Goal: Transaction & Acquisition: Download file/media

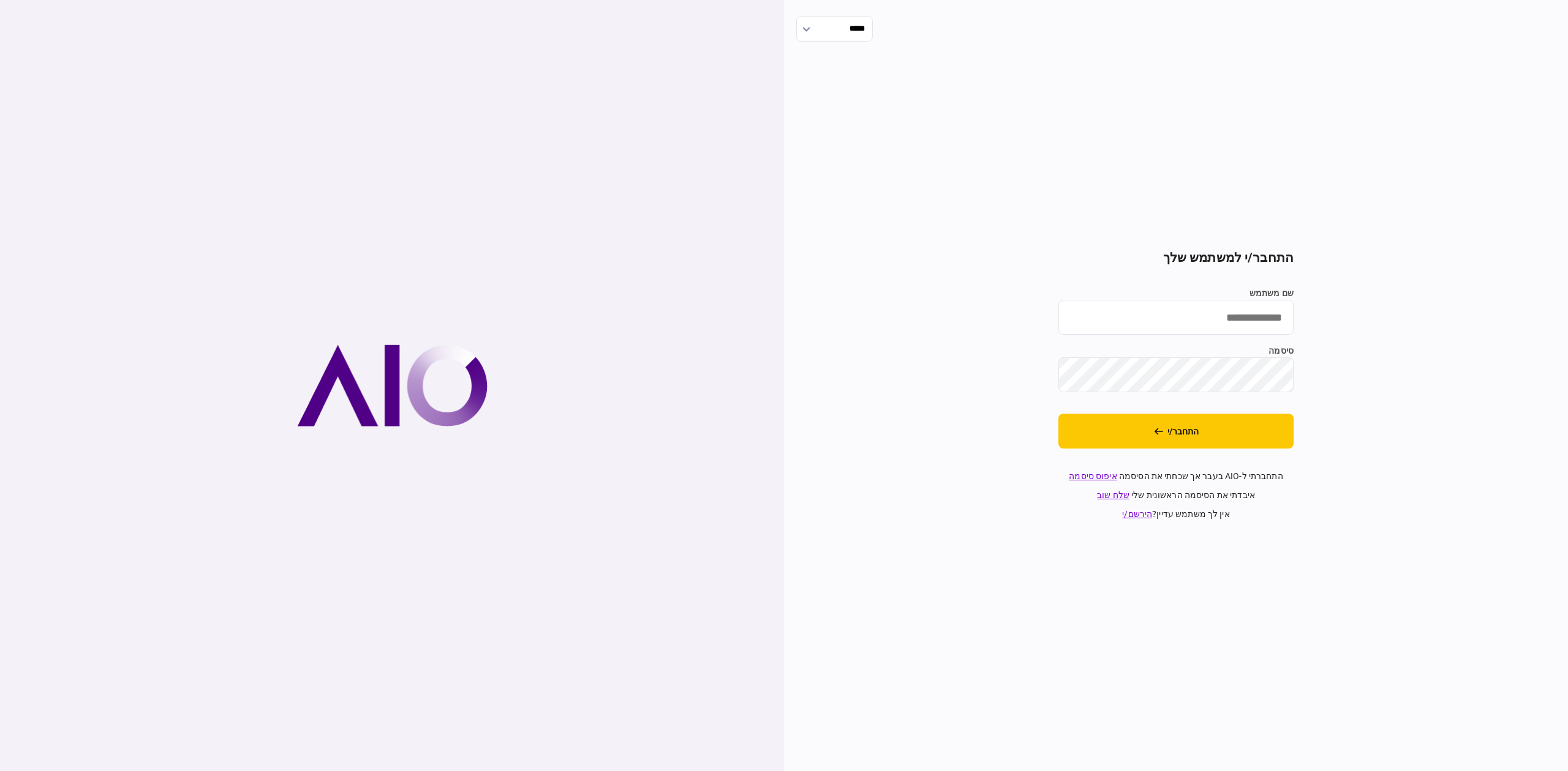
type input "**********"
click at [1253, 441] on button "התחבר/י" at bounding box center [1176, 431] width 235 height 35
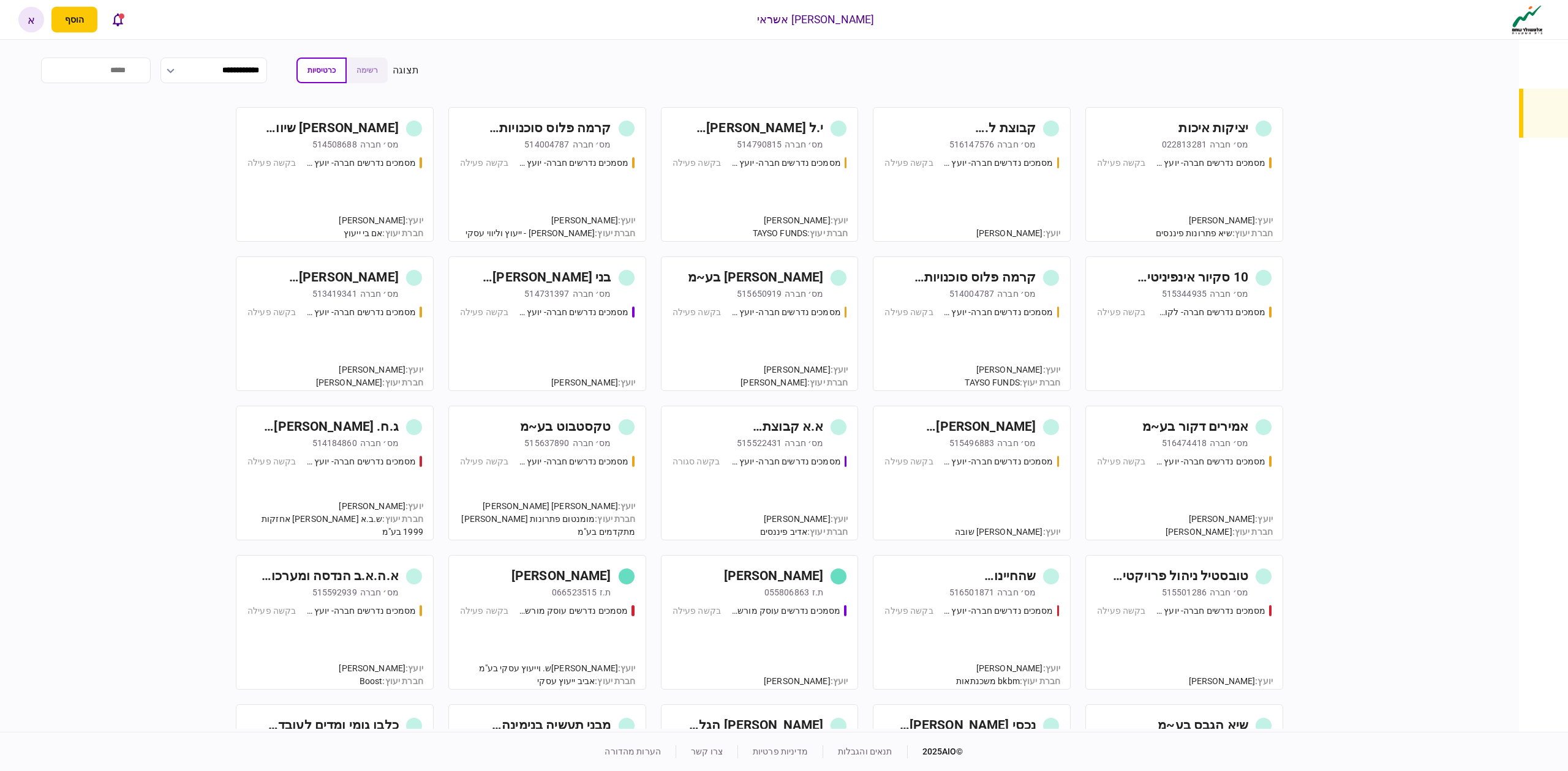
click at [1431, 176] on div "יציקות איכות [PERSON_NAME]׳ חברה 022813281 מסמכים נדרשים חברה- יועץ - תהליך חבר…" at bounding box center [759, 418] width 1456 height 622
click at [1223, 324] on div "מסמכים נדרשים חברה- לקוח קצה - ישיר בקשה פעילה" at bounding box center [1184, 343] width 175 height 74
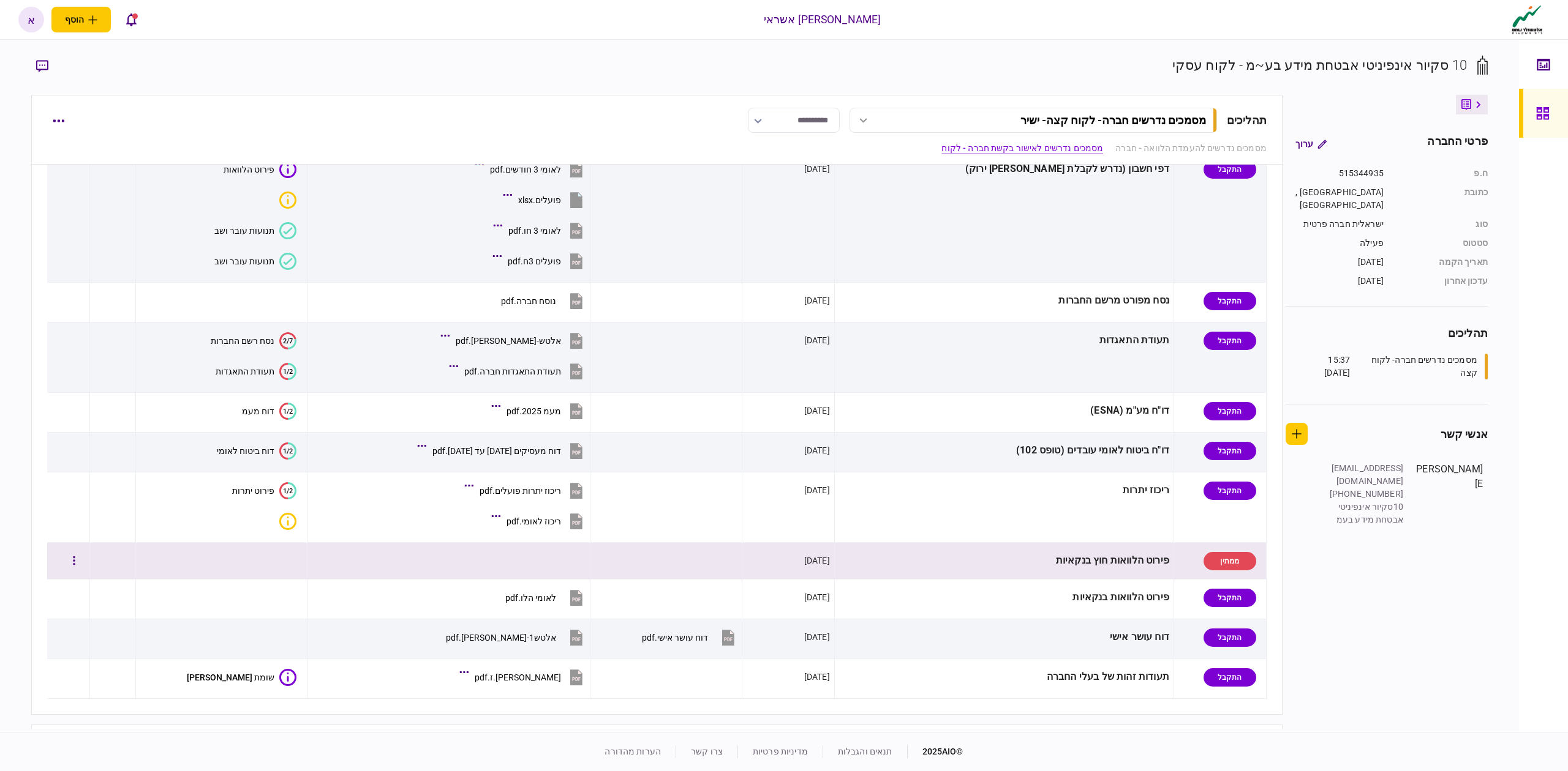
scroll to position [490, 0]
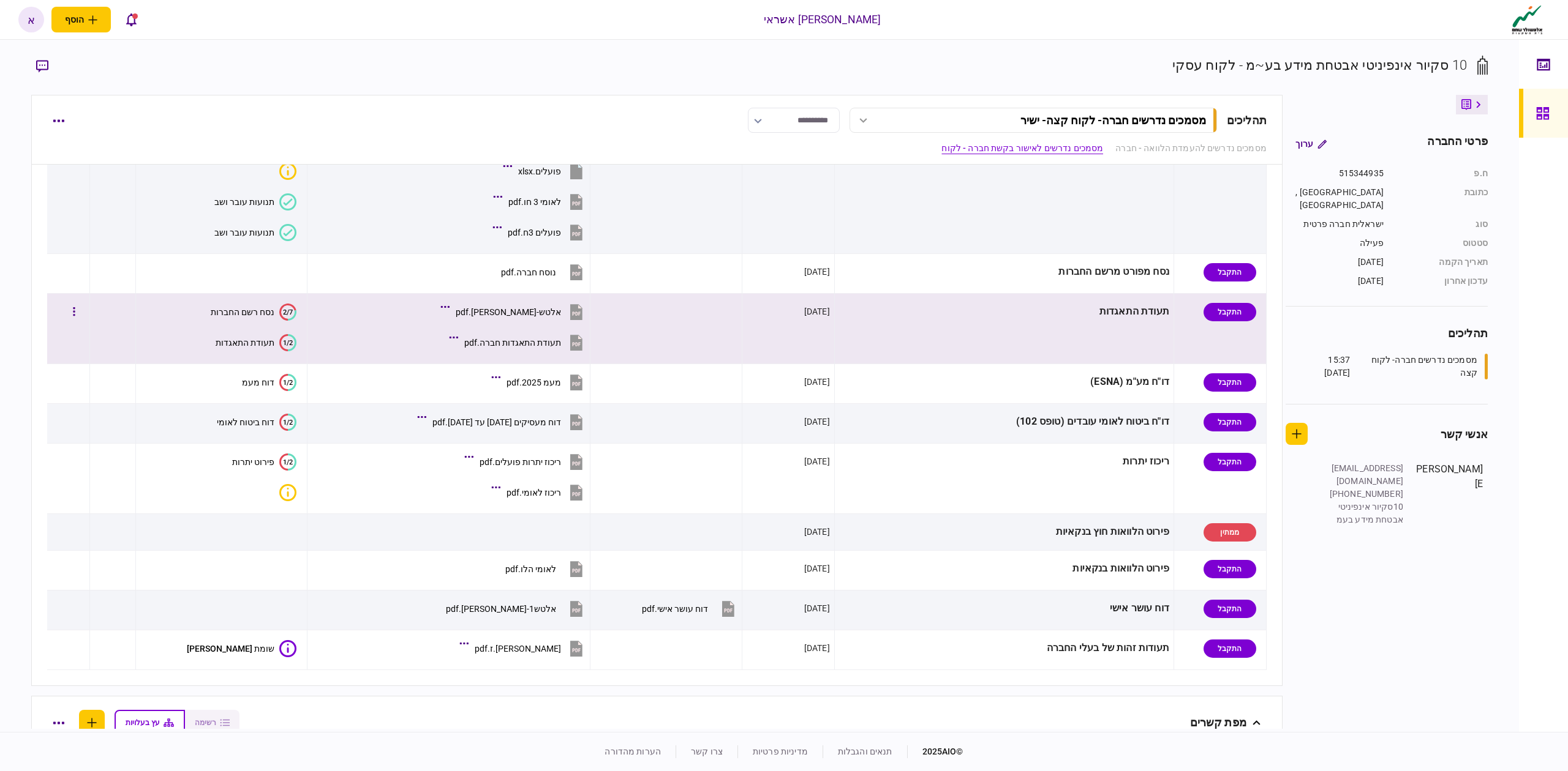
click at [552, 324] on button "אלטש-[PERSON_NAME].pdf" at bounding box center [515, 312] width 142 height 28
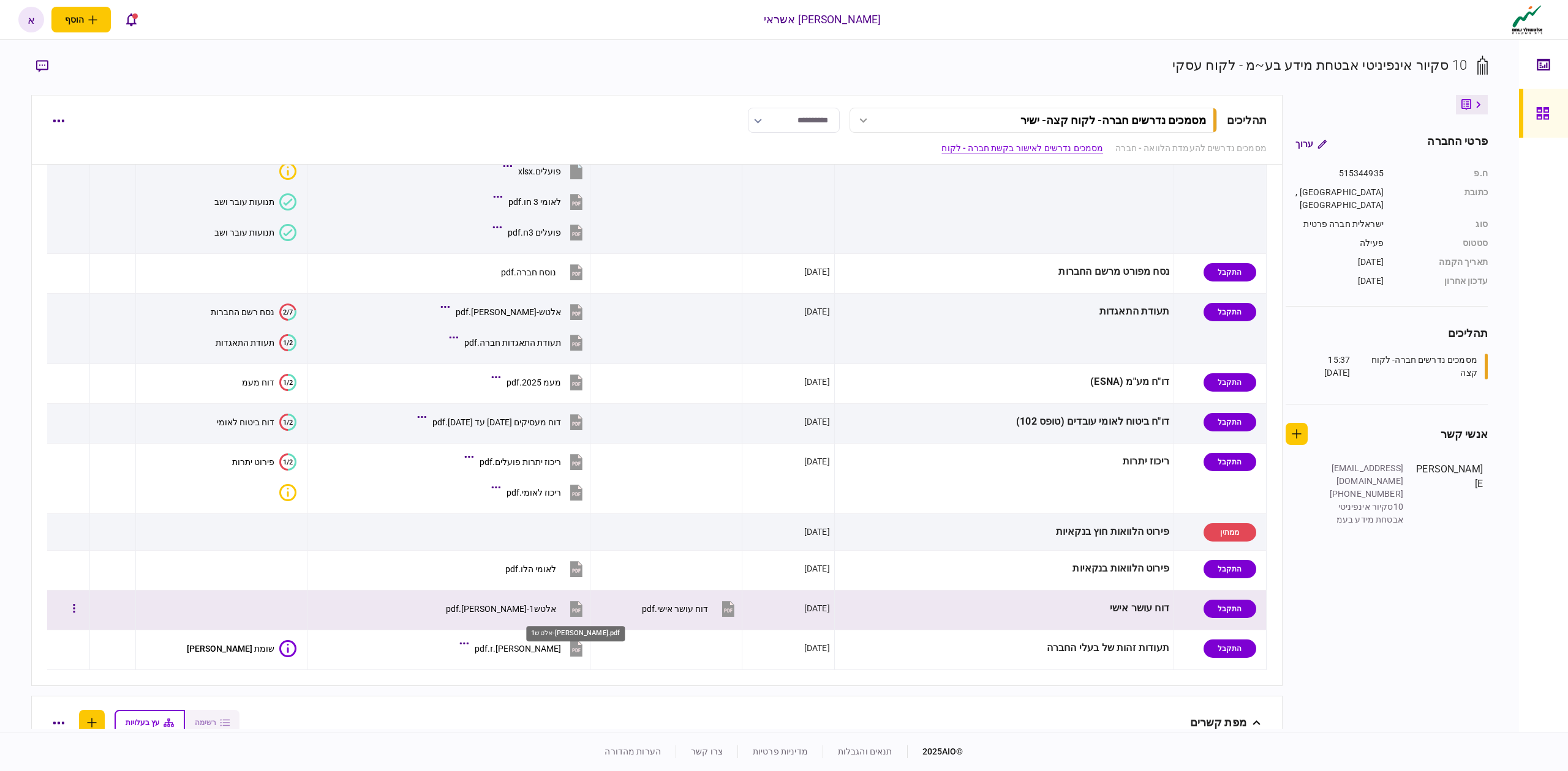
click at [556, 610] on div "אלטש1-[PERSON_NAME].pdf" at bounding box center [501, 609] width 110 height 10
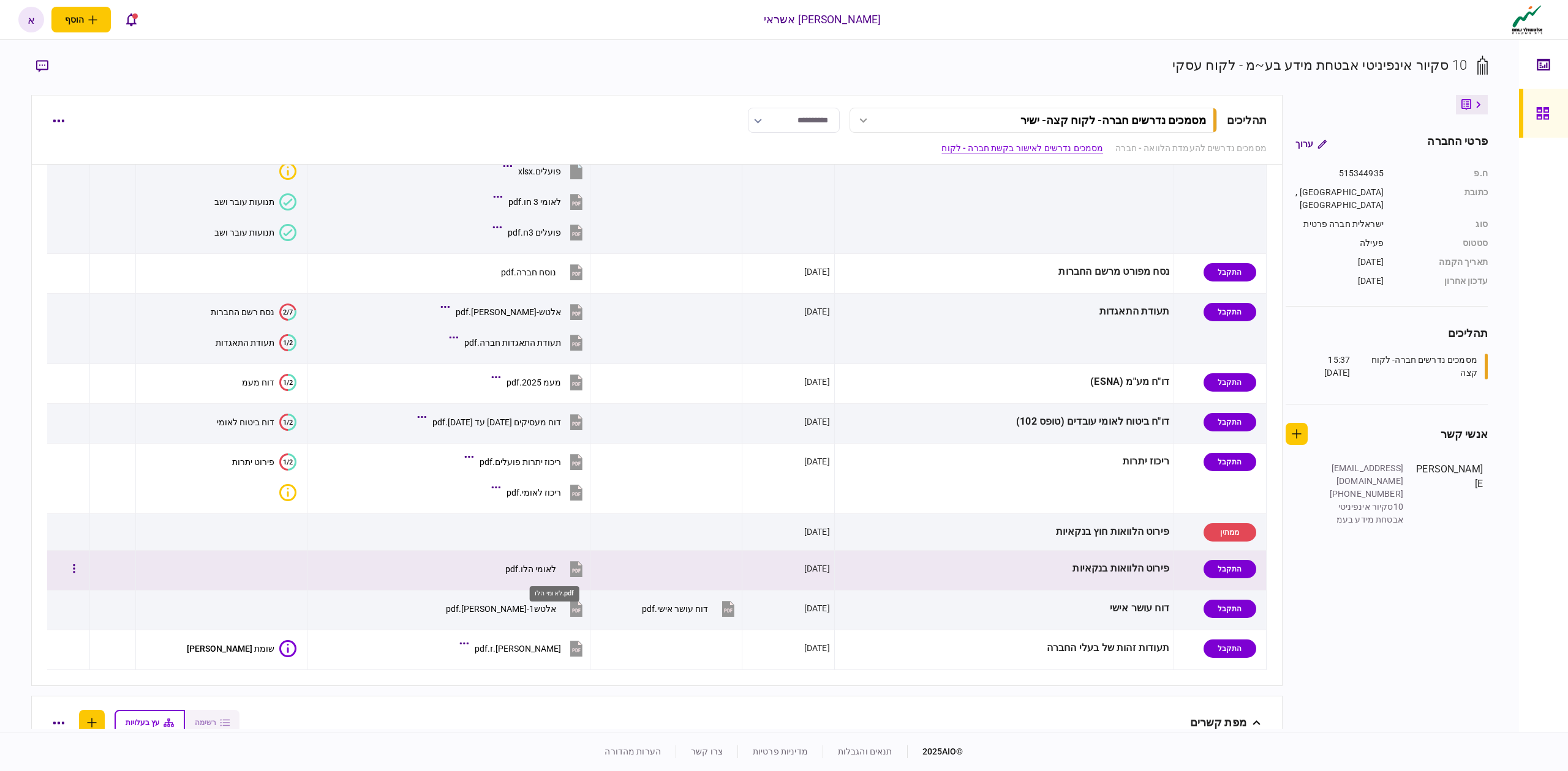
click at [542, 574] on div "לאומי הלו.pdf" at bounding box center [530, 569] width 51 height 10
click at [75, 575] on icon "button" at bounding box center [74, 569] width 2 height 11
click at [91, 586] on span "הורד מסמכים" at bounding box center [77, 586] width 56 height 15
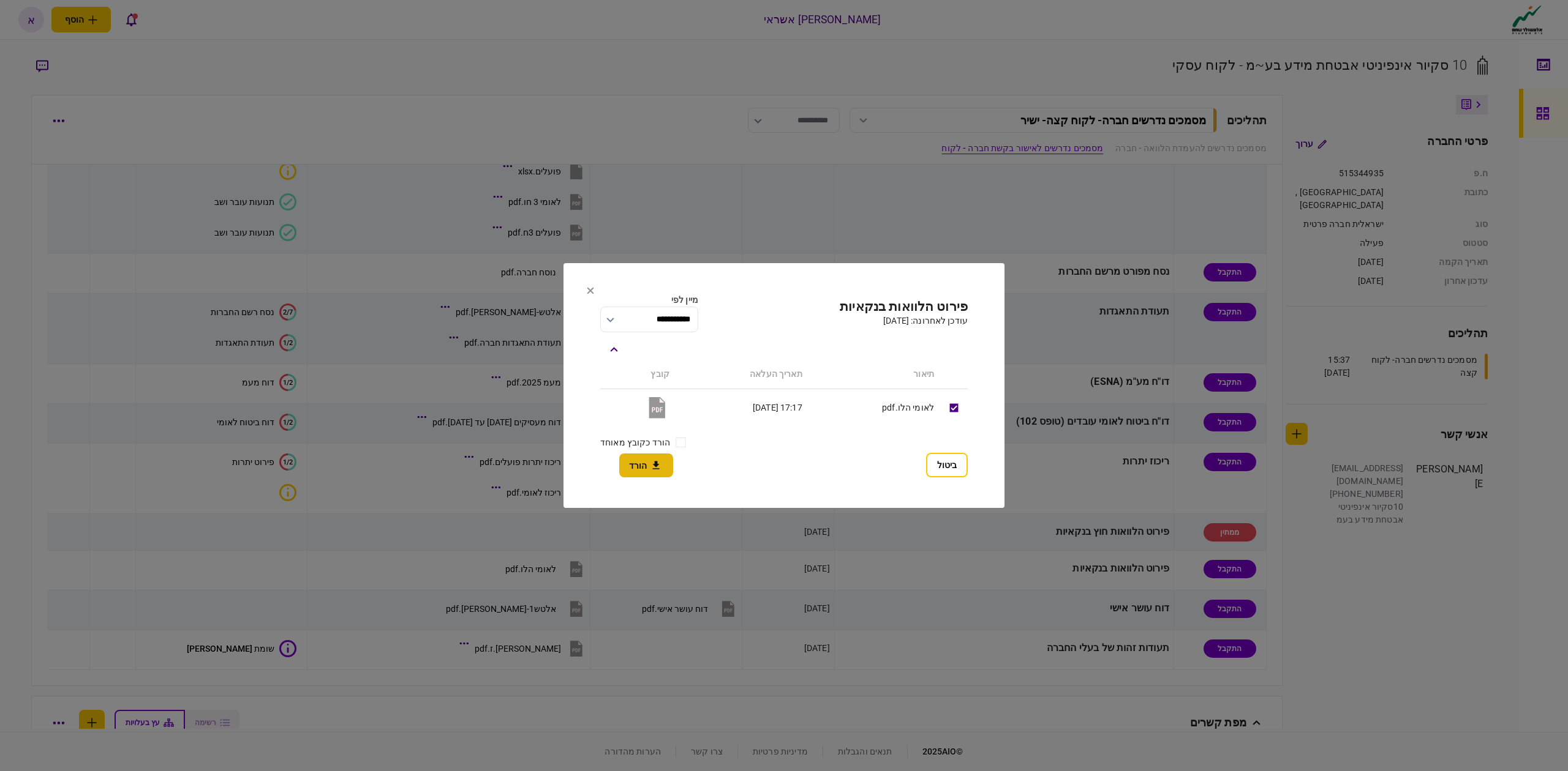
click at [647, 470] on button "הורד" at bounding box center [646, 465] width 54 height 24
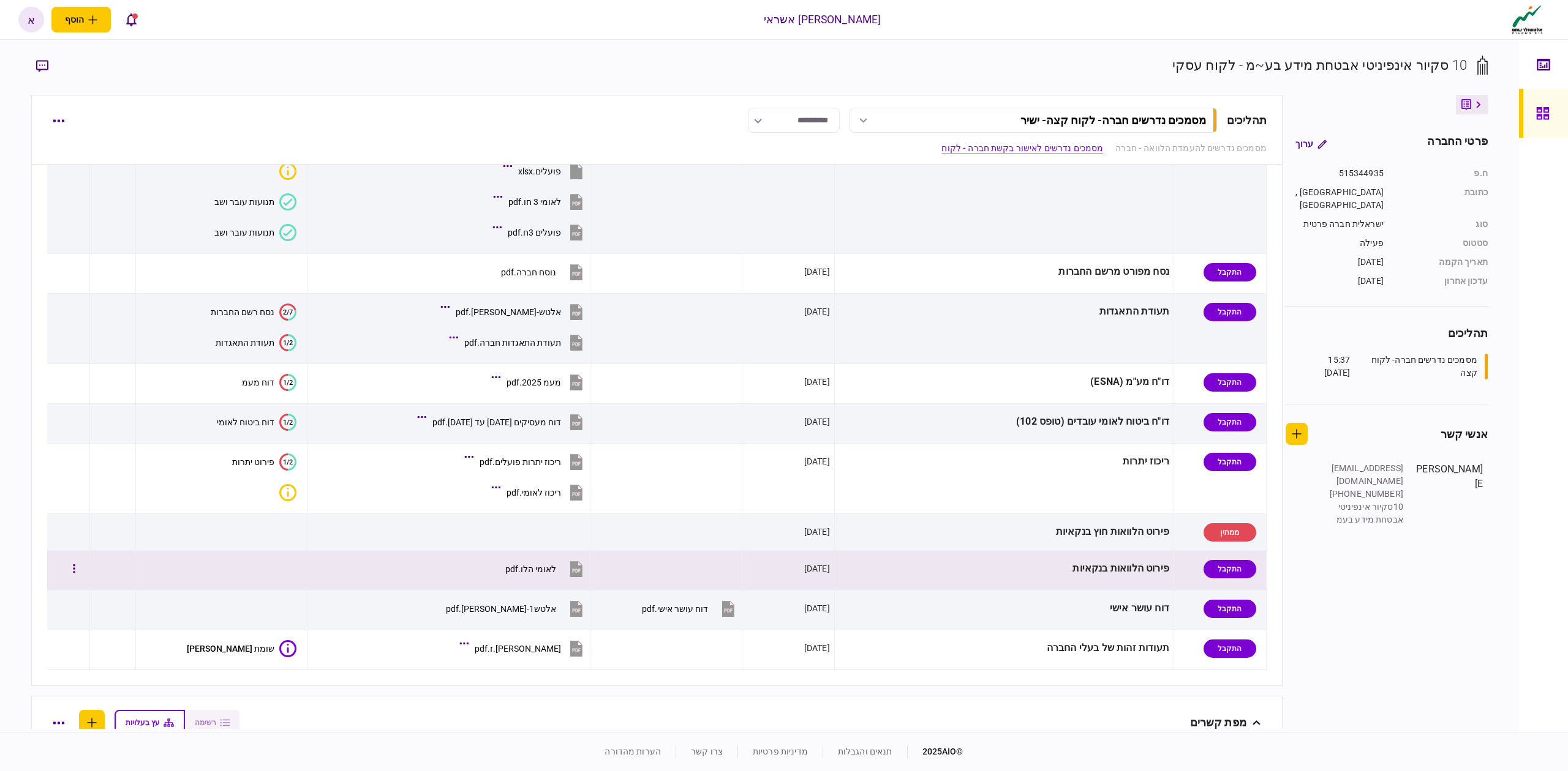
click at [556, 571] on div "לאומי הלו.pdf" at bounding box center [530, 569] width 51 height 10
click at [583, 569] on button "לאומי הלו.pdf" at bounding box center [545, 569] width 80 height 28
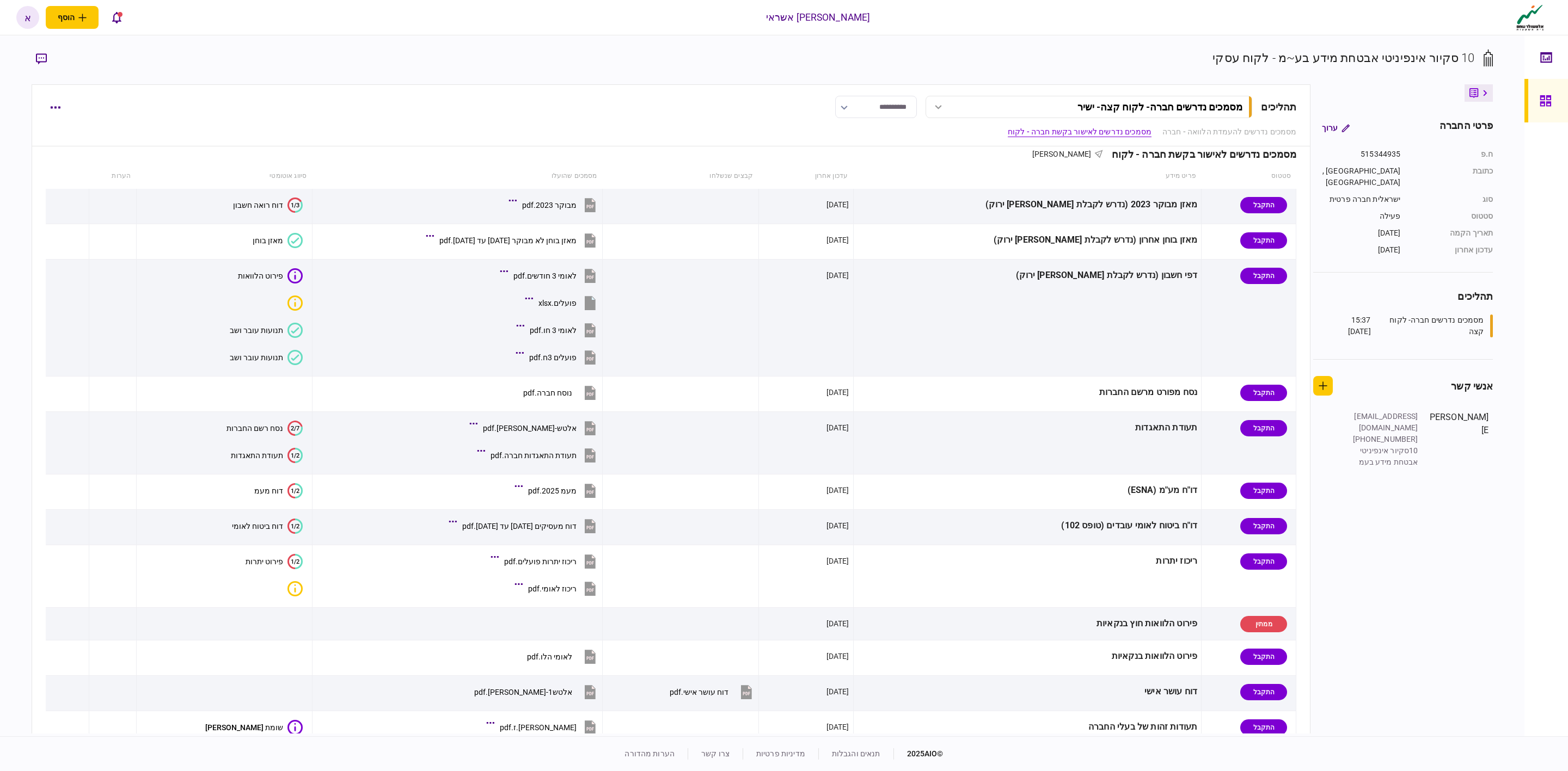
scroll to position [304, 0]
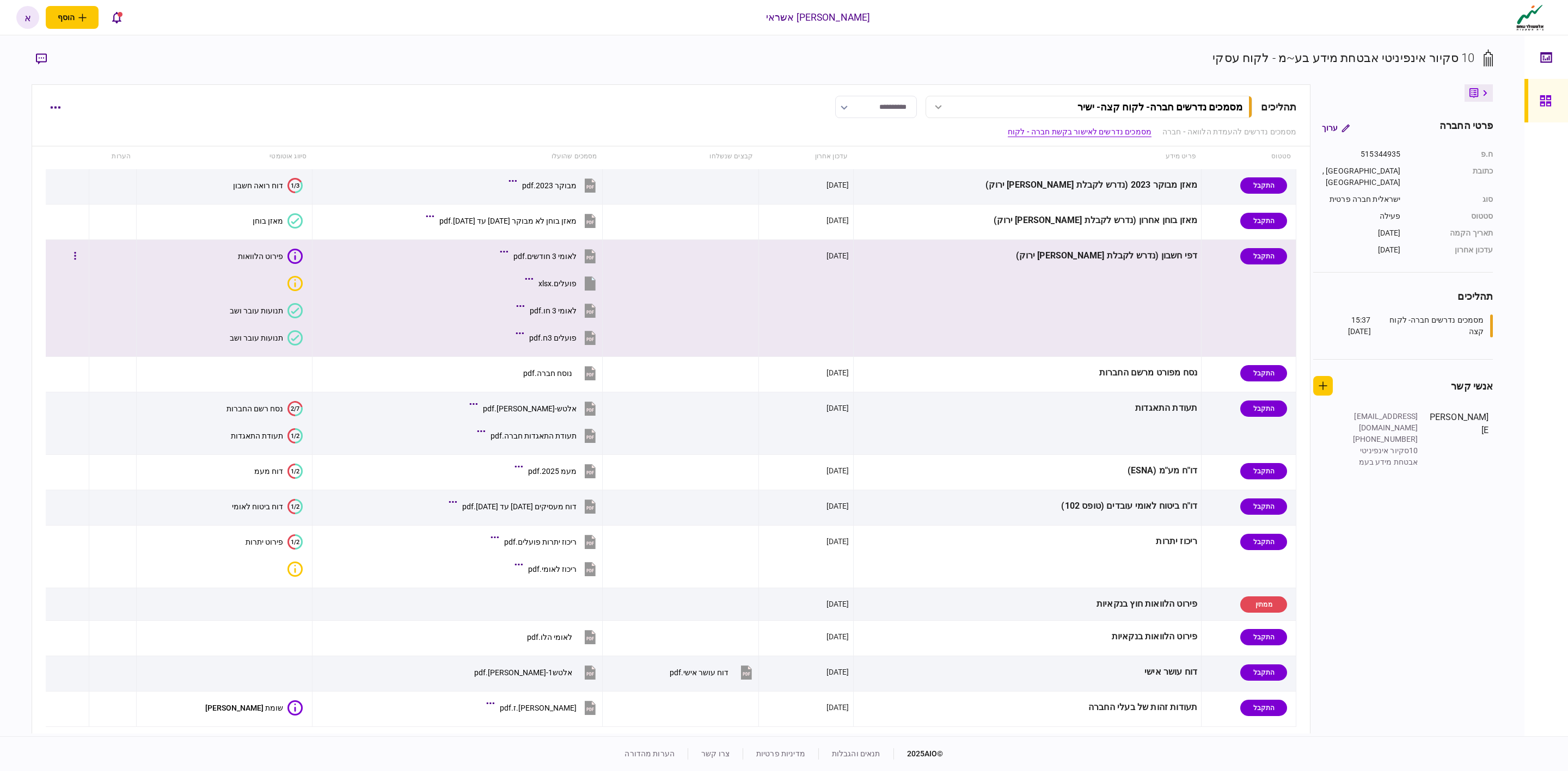
click at [572, 307] on button "לאומי 3 חו.pdf" at bounding box center [558, 311] width 79 height 25
click at [575, 264] on button "לאומי 3 חודשים.pdf" at bounding box center [551, 256] width 96 height 25
click at [560, 258] on div "לאומי 3 חודשים.pdf" at bounding box center [545, 256] width 63 height 9
click at [505, 258] on div at bounding box center [504, 252] width 3 height 9
click at [345, 351] on td "לאומי 3 חודשים.pdf פועלים.xlsx לאומי 3 חו.pdf פועלים 3ח.pdf" at bounding box center [458, 298] width 291 height 117
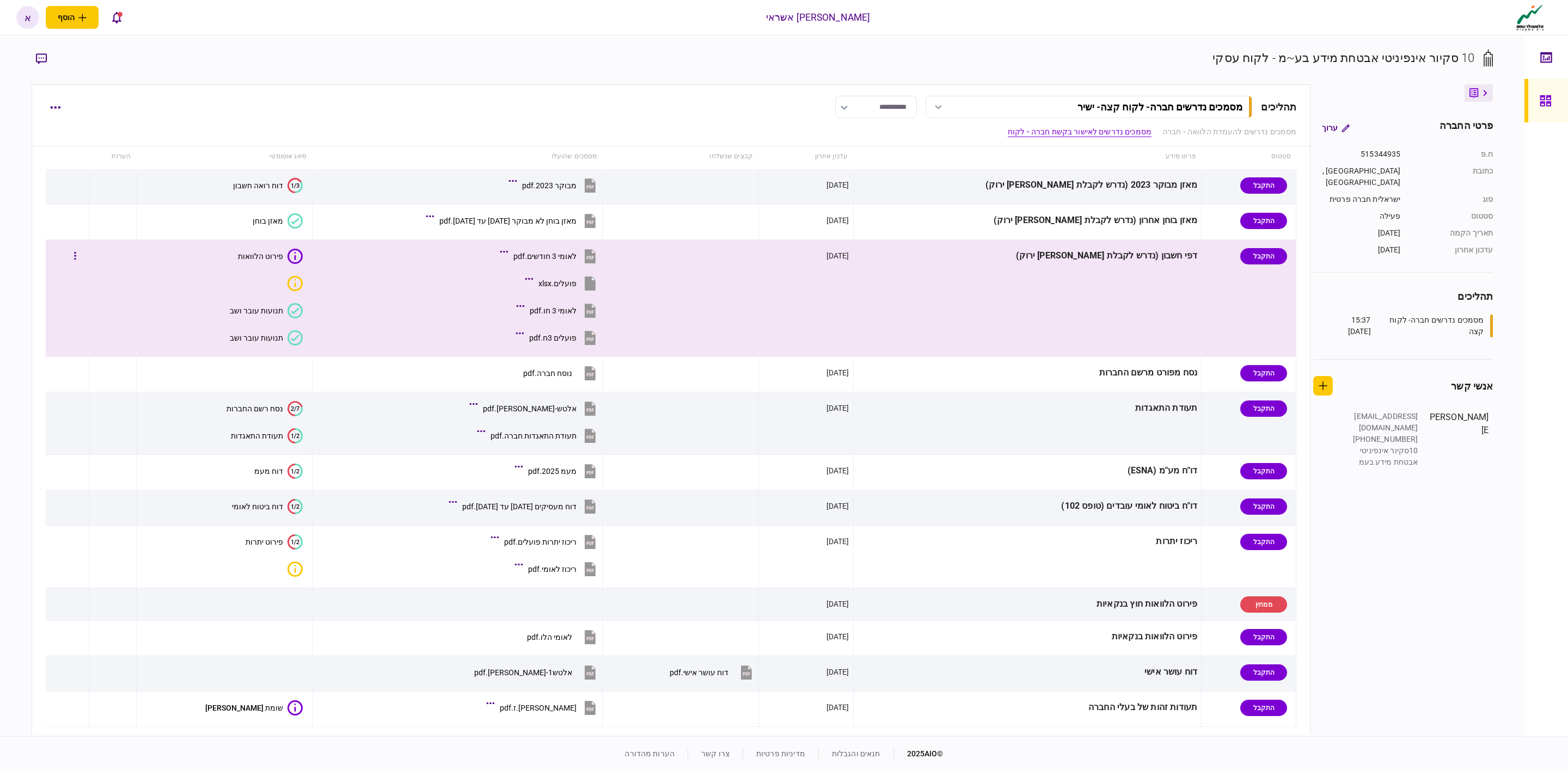
click at [79, 253] on div at bounding box center [67, 256] width 36 height 25
click at [85, 260] on button "button" at bounding box center [75, 256] width 20 height 20
click at [79, 333] on span "הורד מסמכים" at bounding box center [68, 329] width 50 height 13
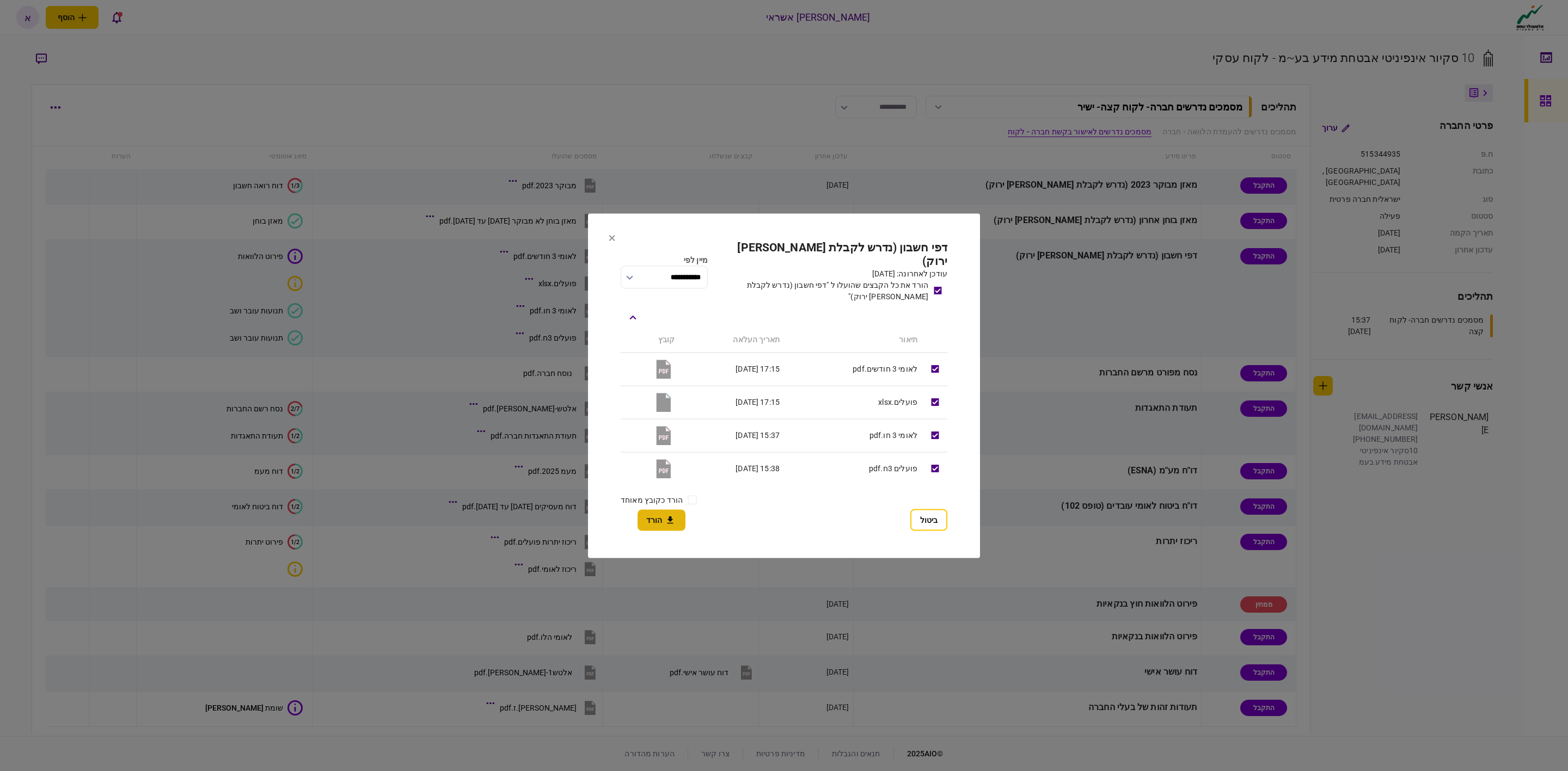
click at [652, 523] on button "הורד" at bounding box center [662, 520] width 48 height 21
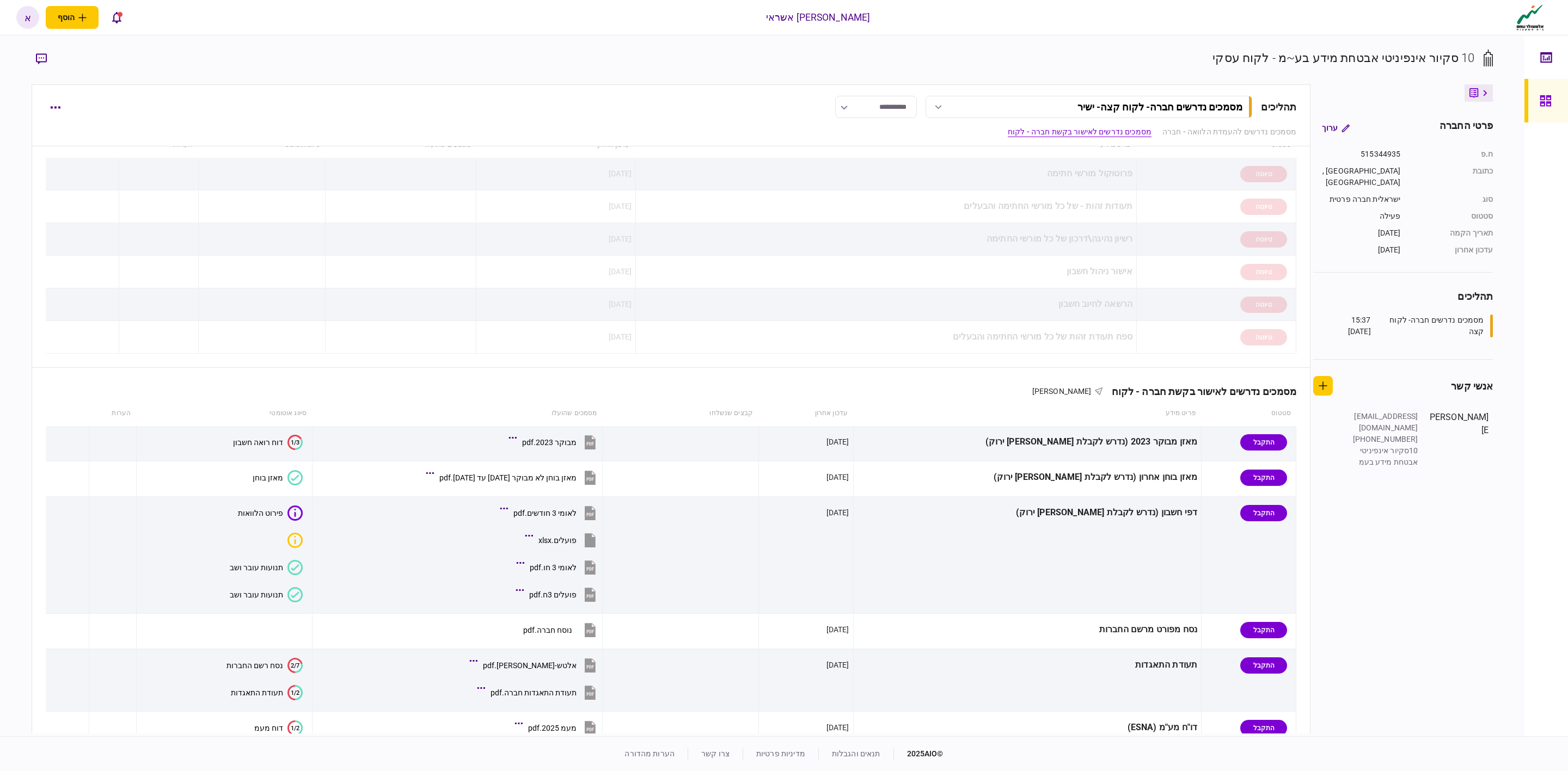
scroll to position [0, 0]
